Goal: Task Accomplishment & Management: Use online tool/utility

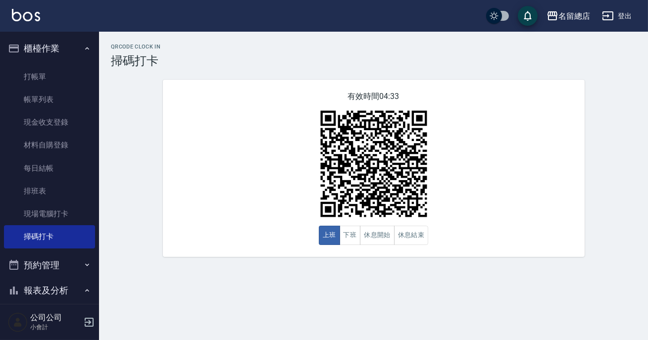
scroll to position [178, 0]
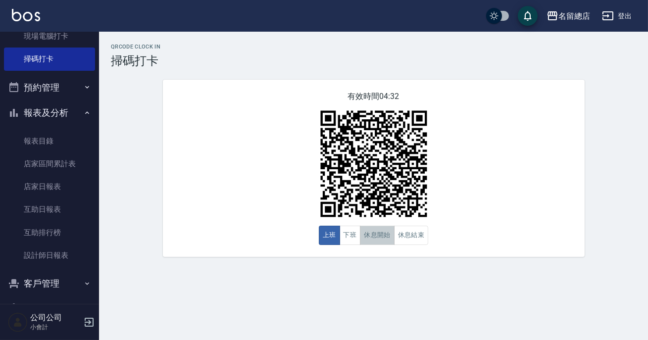
click at [380, 233] on button "休息開始" at bounding box center [377, 235] width 35 height 19
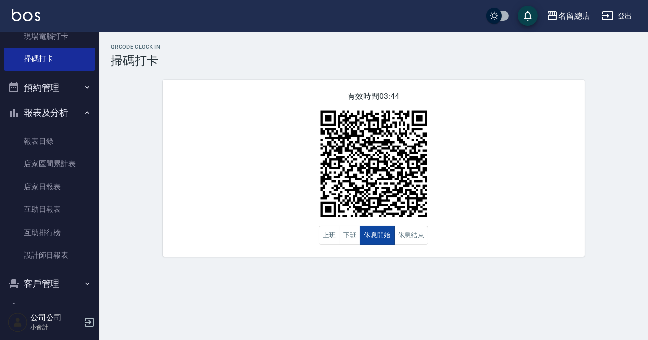
click at [381, 233] on button "休息開始" at bounding box center [377, 235] width 35 height 19
click at [397, 234] on button "休息結束" at bounding box center [411, 235] width 35 height 19
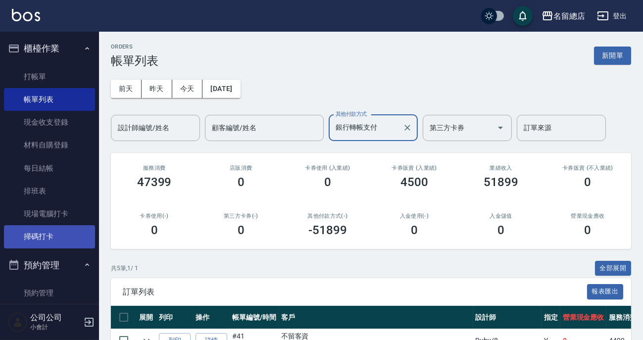
click at [40, 231] on link "掃碼打卡" at bounding box center [49, 236] width 91 height 23
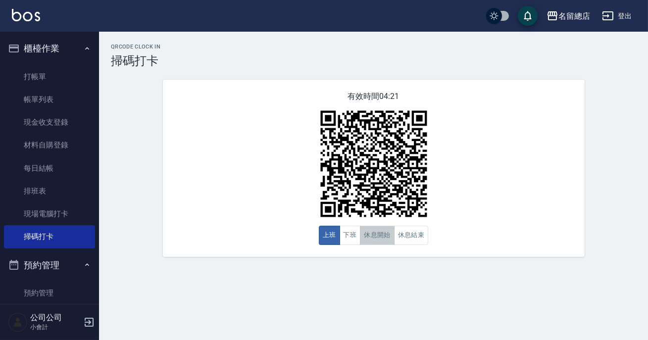
click at [372, 238] on button "休息開始" at bounding box center [377, 235] width 35 height 19
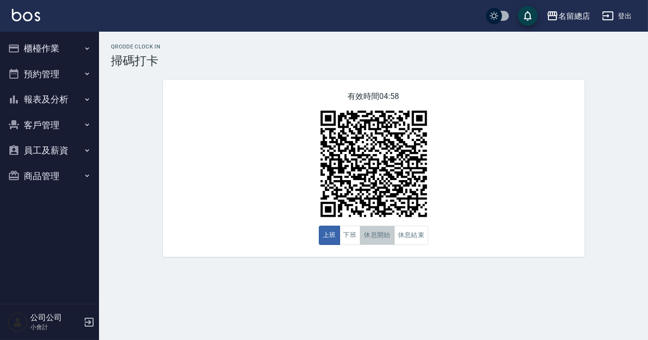
click at [377, 235] on button "休息開始" at bounding box center [377, 235] width 35 height 19
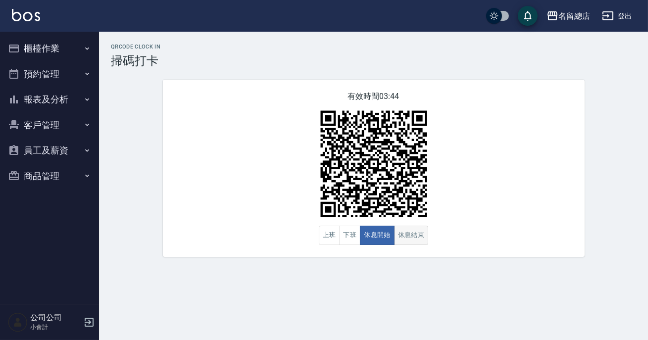
click at [408, 238] on button "休息結束" at bounding box center [411, 235] width 35 height 19
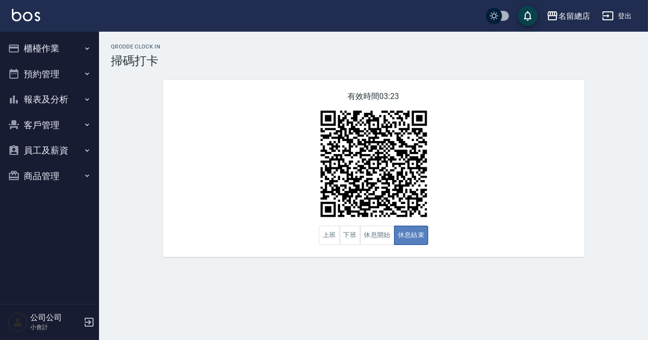
click at [419, 237] on button "休息結束" at bounding box center [411, 235] width 35 height 19
click at [419, 240] on button "休息結束" at bounding box center [411, 235] width 35 height 19
click at [419, 242] on button "休息結束" at bounding box center [411, 235] width 35 height 19
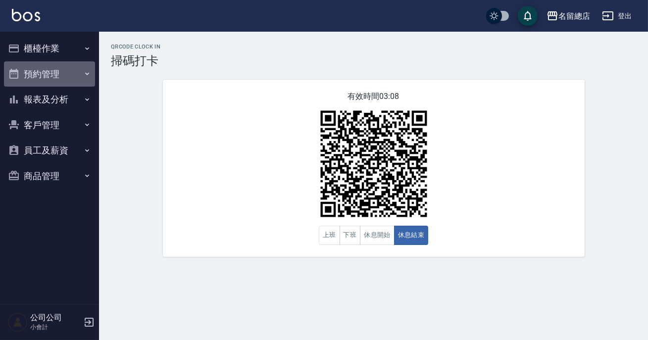
click at [64, 73] on button "預約管理" at bounding box center [49, 74] width 91 height 26
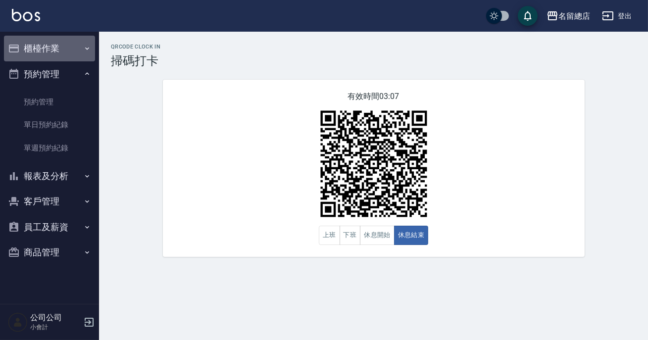
click at [75, 49] on button "櫃檯作業" at bounding box center [49, 49] width 91 height 26
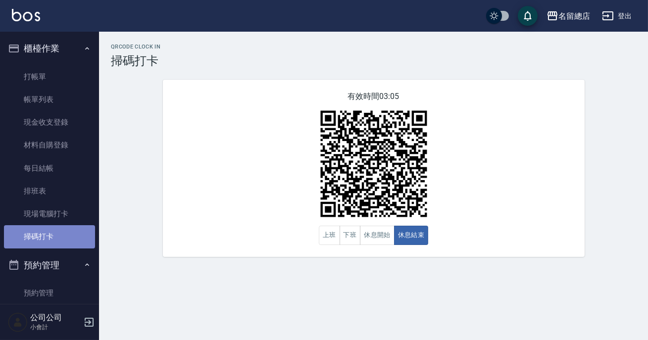
click at [71, 225] on link "掃碼打卡" at bounding box center [49, 236] width 91 height 23
click at [60, 240] on link "掃碼打卡" at bounding box center [49, 236] width 91 height 23
click at [59, 225] on link "掃碼打卡" at bounding box center [49, 236] width 91 height 23
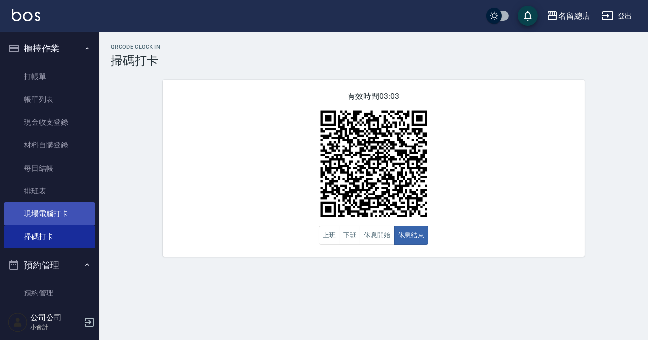
click at [40, 212] on link "現場電腦打卡" at bounding box center [49, 213] width 91 height 23
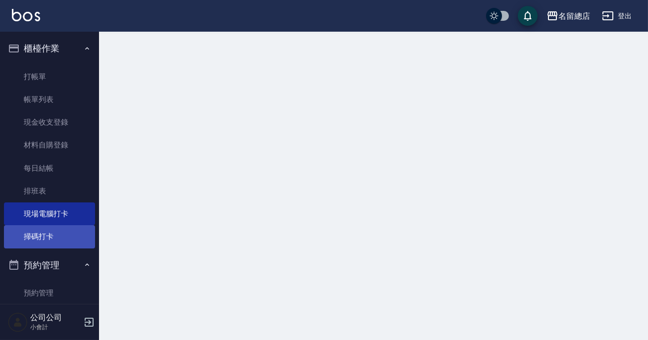
click at [44, 236] on link "掃碼打卡" at bounding box center [49, 236] width 91 height 23
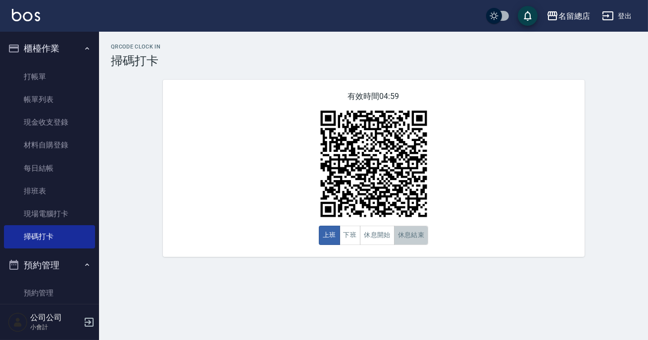
click at [425, 243] on button "休息結束" at bounding box center [411, 235] width 35 height 19
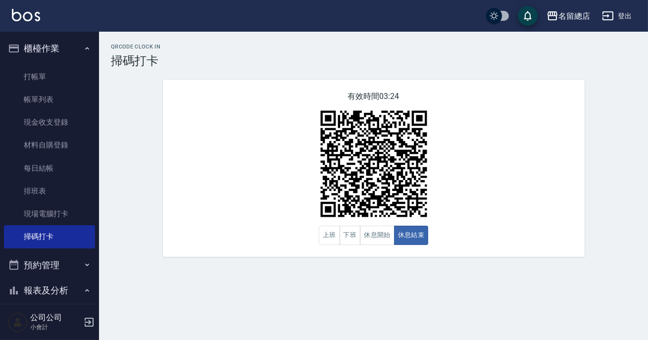
scroll to position [178, 0]
